Goal: Information Seeking & Learning: Compare options

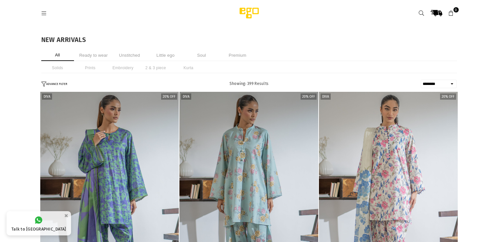
select select "******"
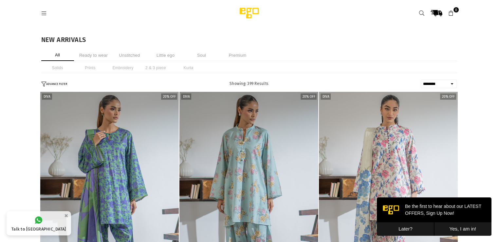
click at [421, 15] on icon at bounding box center [422, 13] width 6 height 6
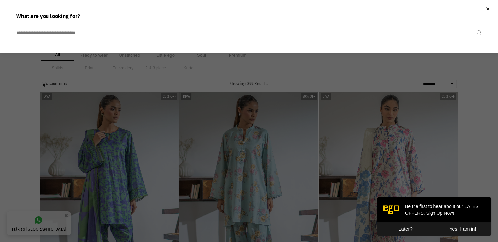
type input "*"
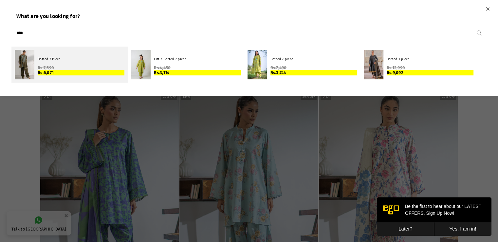
type input "****"
click at [73, 55] on div "Dotted 2 Piece Regular price Rs.7,590 Rs.6,071" at bounding box center [81, 65] width 87 height 22
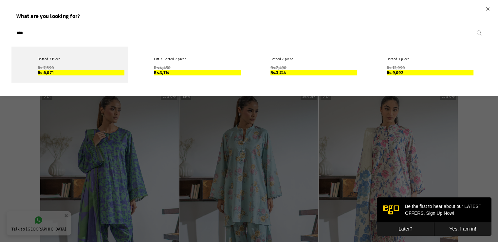
click at [73, 55] on div "Dotted 2 Piece Regular price Rs.7,590 Rs.6,071" at bounding box center [81, 65] width 87 height 22
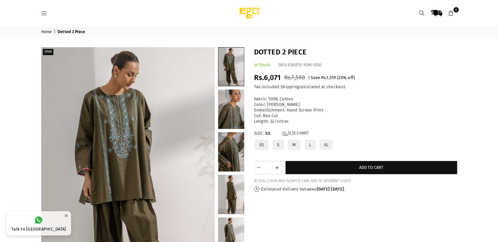
click at [280, 98] on p "Fabric: 100% Cotton Color: [PERSON_NAME] Embellishment: Hand Screen Print Cut: …" at bounding box center [355, 110] width 203 height 28
click at [280, 98] on p "Fabric: 100% Cotton Color: Olive Green Embellishment: Hand Screen Print Cut: Bo…" at bounding box center [355, 110] width 203 height 28
copy p "Fabric: 100% Cotton"
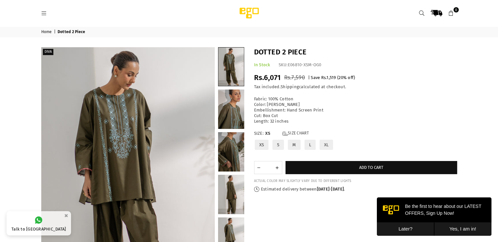
click at [270, 121] on p "Fabric: 100% Cotton Color: Olive Green Embellishment: Hand Screen Print Cut: Bo…" at bounding box center [355, 110] width 203 height 28
copy div "Length: 32 inches"
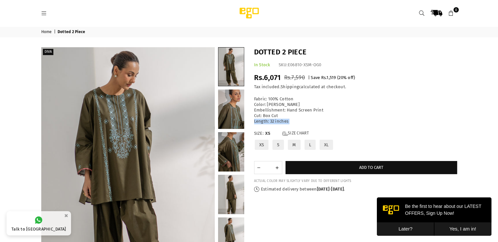
click at [420, 13] on icon at bounding box center [422, 13] width 6 height 6
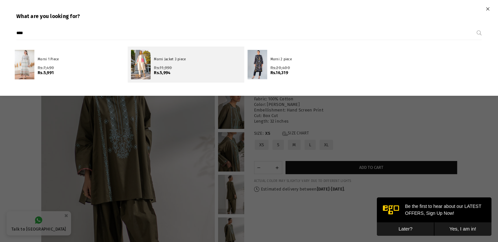
type input "****"
click at [153, 61] on link "Morni Jacket 3 piece Regular price Rs.11,990 Rs.5,994" at bounding box center [186, 65] width 116 height 36
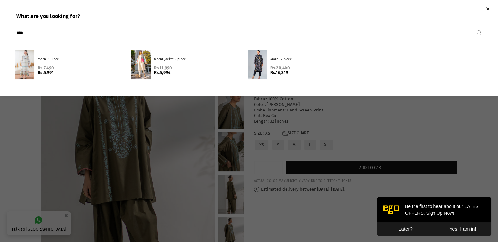
click at [283, 117] on div at bounding box center [249, 121] width 498 height 242
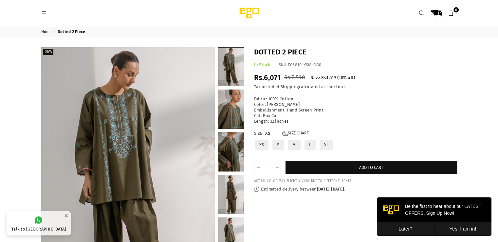
click at [290, 108] on p "Fabric: 100% Cotton Color: Olive Green Embellishment: Hand Screen Print Cut: Bo…" at bounding box center [355, 110] width 203 height 28
copy p "Embellishment: Hand Screen Print"
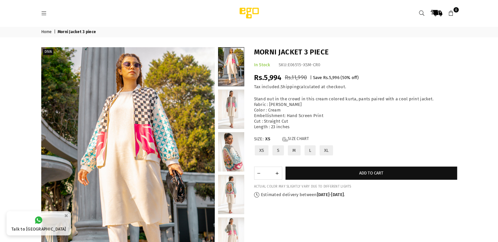
click at [278, 127] on div "Stand out in the crowd in this cream colored kurta, pants paired with a cool pr…" at bounding box center [355, 112] width 203 height 33
copy div "Length : 23 inches"
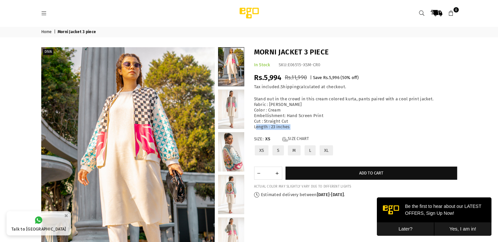
click at [278, 127] on div "Stand out in the crowd in this cream colored kurta, pants paired with a cool pr…" at bounding box center [355, 112] width 203 height 33
copy div "Length : 23 inches"
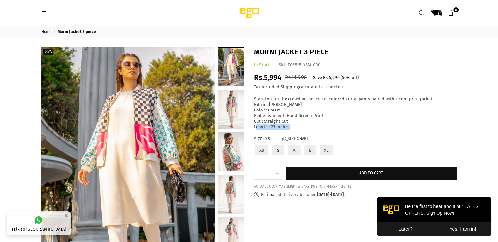
scroll to position [73, 0]
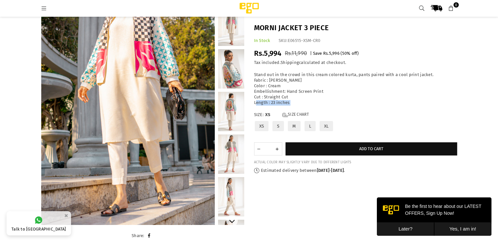
click at [228, 147] on link at bounding box center [231, 153] width 26 height 39
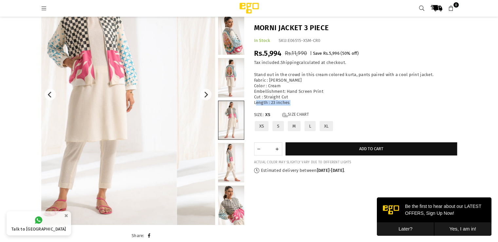
scroll to position [37, 0]
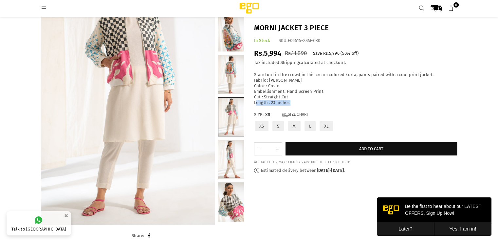
click at [44, 8] on icon at bounding box center [44, 9] width 6 height 6
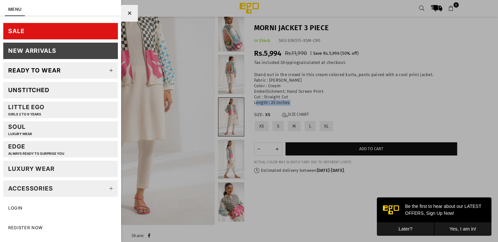
click at [49, 48] on div "New Arrivals" at bounding box center [32, 51] width 48 height 8
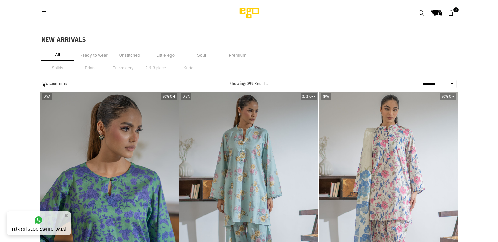
select select "******"
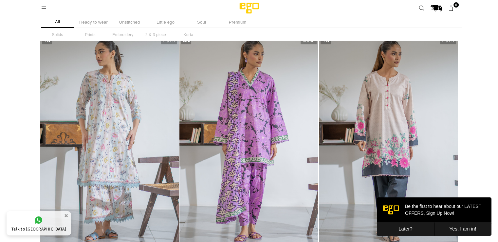
click at [415, 144] on img "1 / 4" at bounding box center [388, 140] width 139 height 208
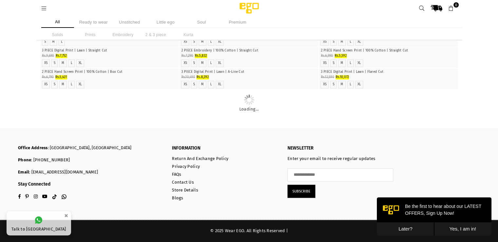
scroll to position [975, 0]
click at [249, 5] on img "1 / 4" at bounding box center [249, 5] width 0 height 0
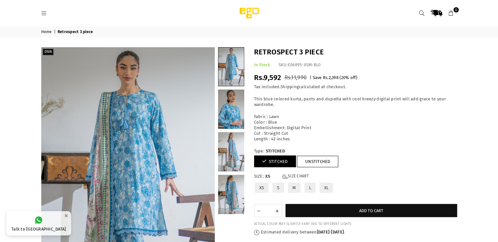
click at [271, 139] on p "Fabric : Lawn Color : Blue Embellishment: Digital Print Cut : Straight Cut Leng…" at bounding box center [355, 128] width 203 height 28
copy div "Length : 42 inches"
